Goal: Check status: Check status

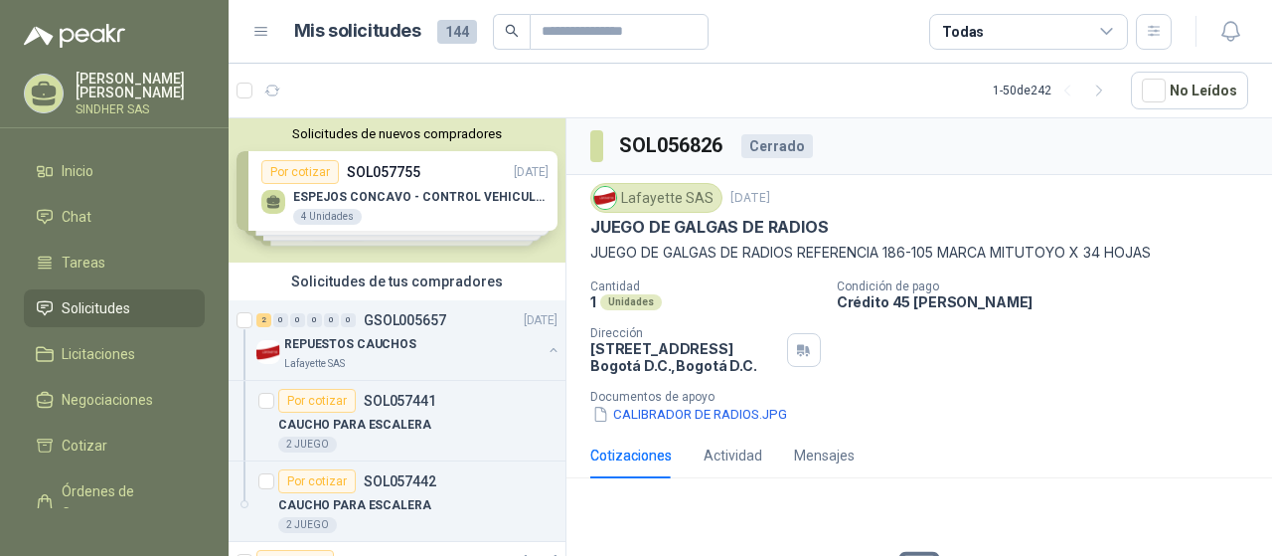
scroll to position [6, 0]
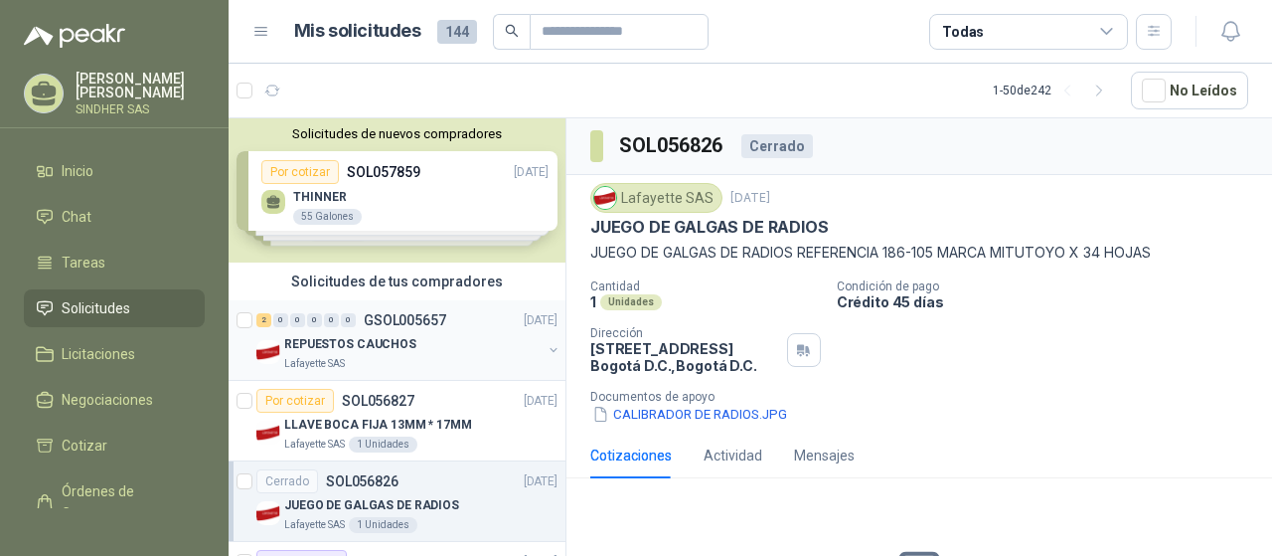
click at [423, 349] on div "REPUESTOS CAUCHOS" at bounding box center [412, 344] width 257 height 24
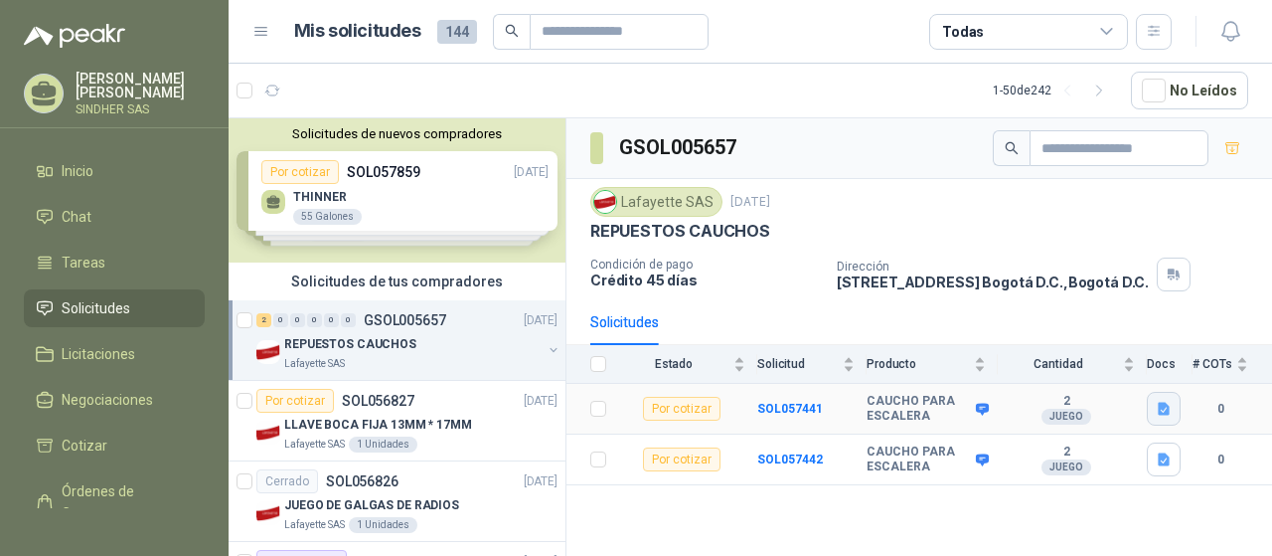
click at [1167, 402] on icon "button" at bounding box center [1164, 408] width 12 height 13
click at [1072, 470] on td "2 JUEGO" at bounding box center [1072, 459] width 149 height 51
click at [1147, 485] on div "GSOL005657 Lafayette SAS [DATE] REPUESTOS CAUCHOS Condición de pago Crédito 45 …" at bounding box center [919, 340] width 706 height 444
click at [354, 345] on p "REPUESTOS CAUCHOS" at bounding box center [350, 344] width 132 height 19
